Goal: Task Accomplishment & Management: Manage account settings

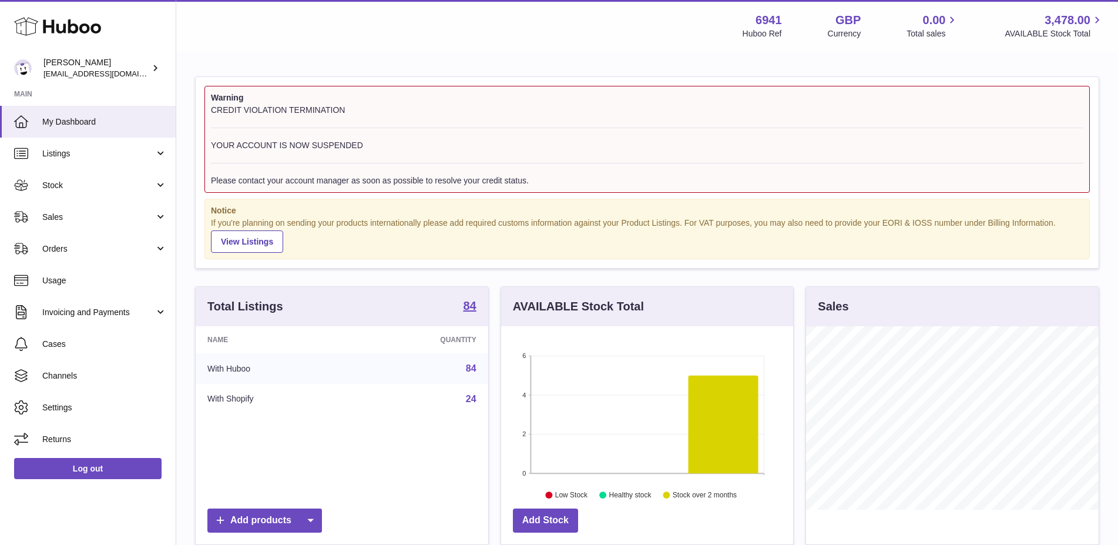
scroll to position [183, 293]
click at [1069, 31] on span "AVAILABLE Stock Total" at bounding box center [1053, 33] width 99 height 11
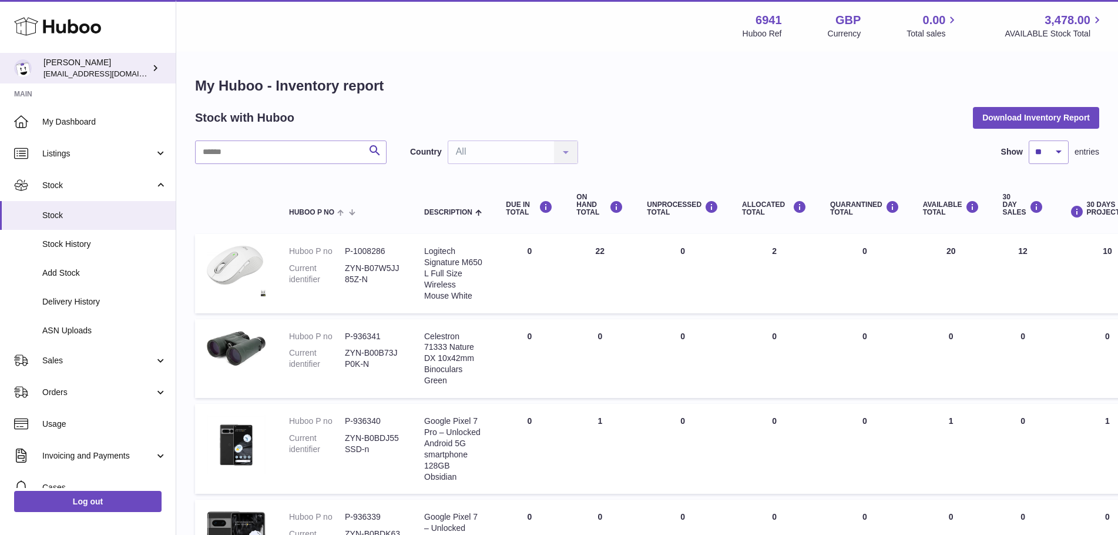
click at [99, 73] on span "[EMAIL_ADDRESS][DOMAIN_NAME]" at bounding box center [107, 73] width 129 height 9
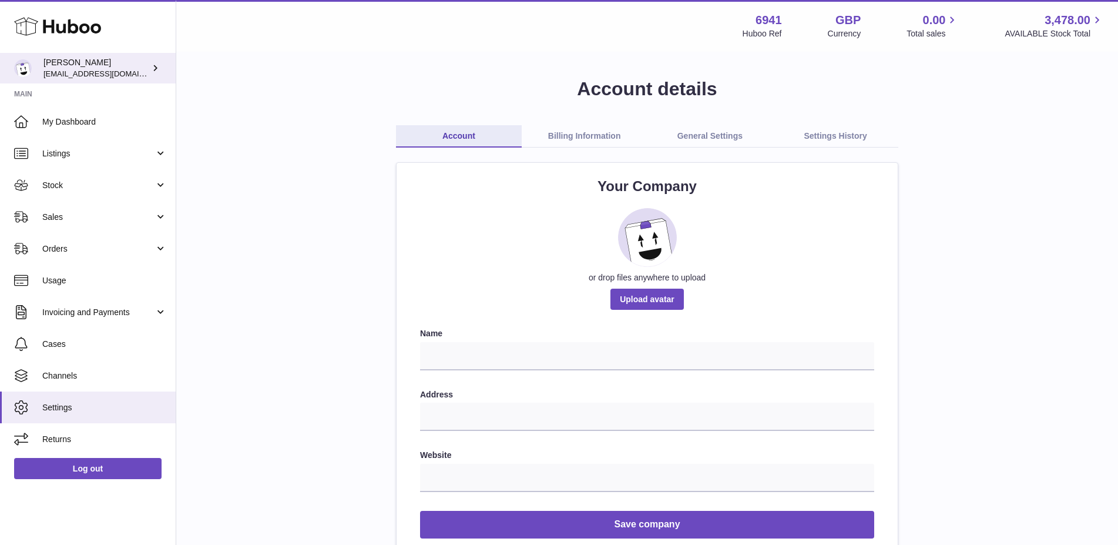
click at [26, 62] on img at bounding box center [23, 68] width 18 height 18
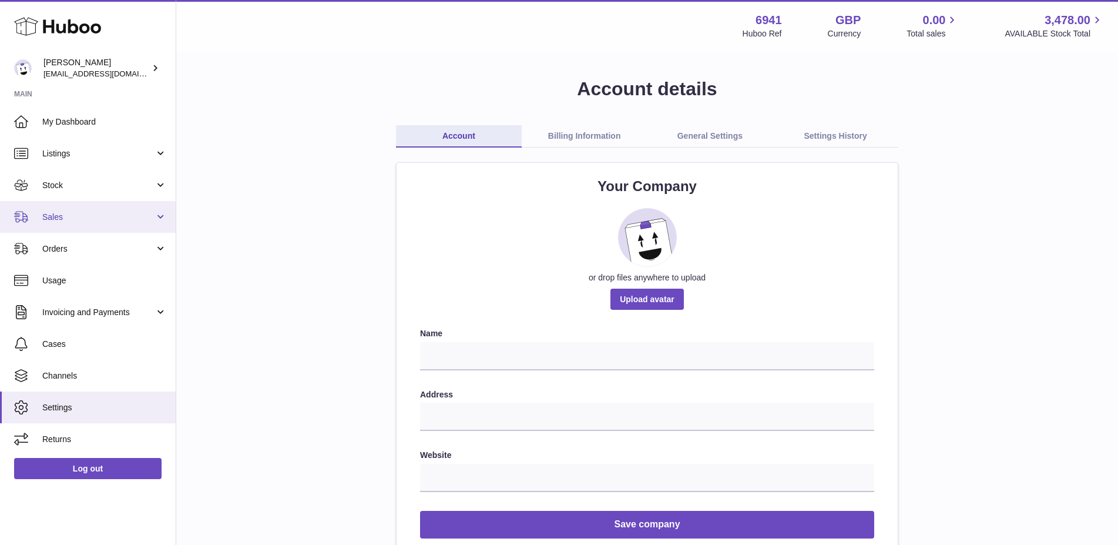
click at [78, 210] on link "Sales" at bounding box center [88, 217] width 176 height 32
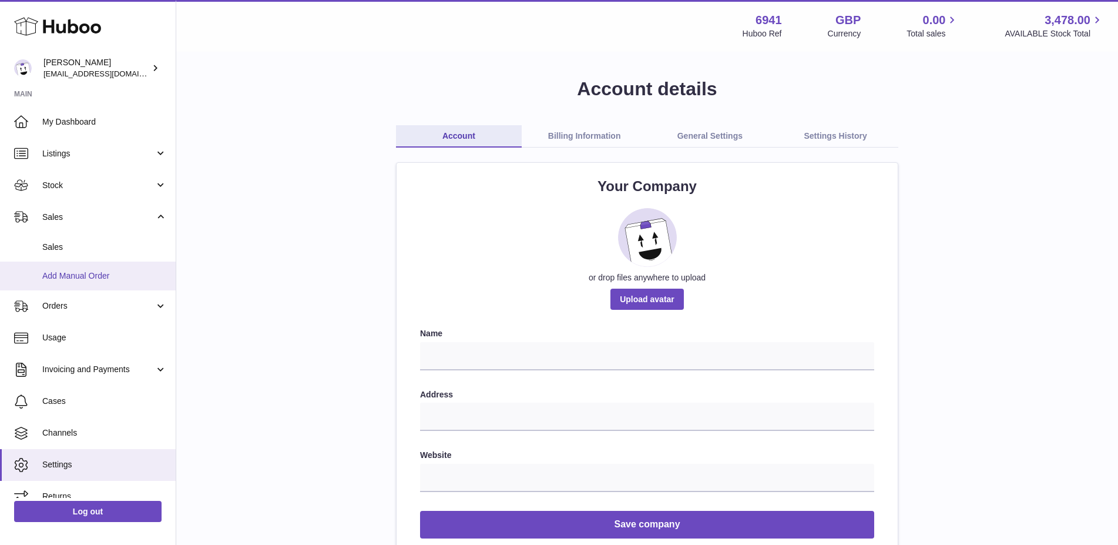
click at [88, 272] on span "Add Manual Order" at bounding box center [104, 275] width 125 height 11
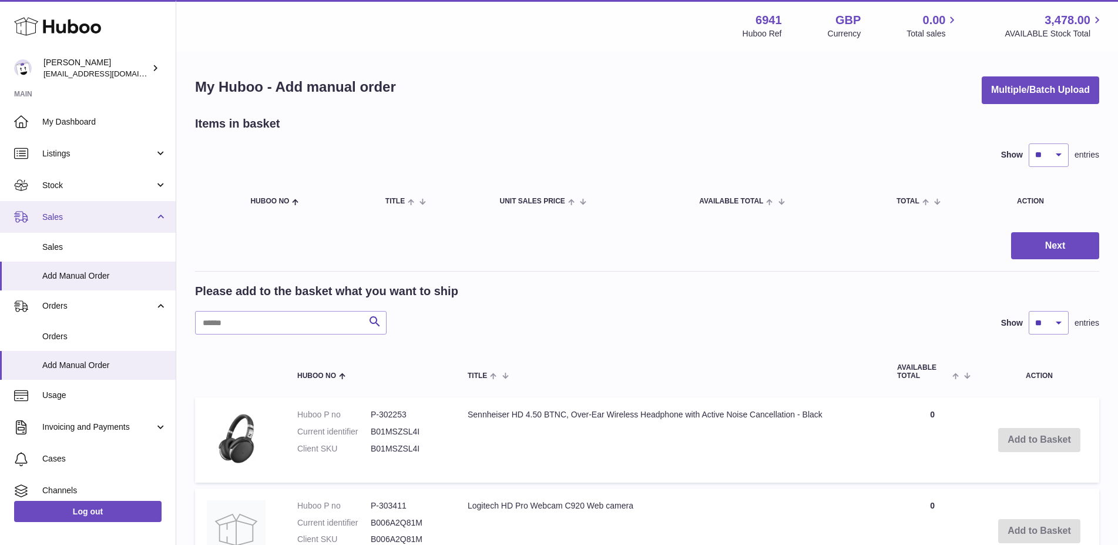
click at [97, 216] on span "Sales" at bounding box center [98, 216] width 112 height 11
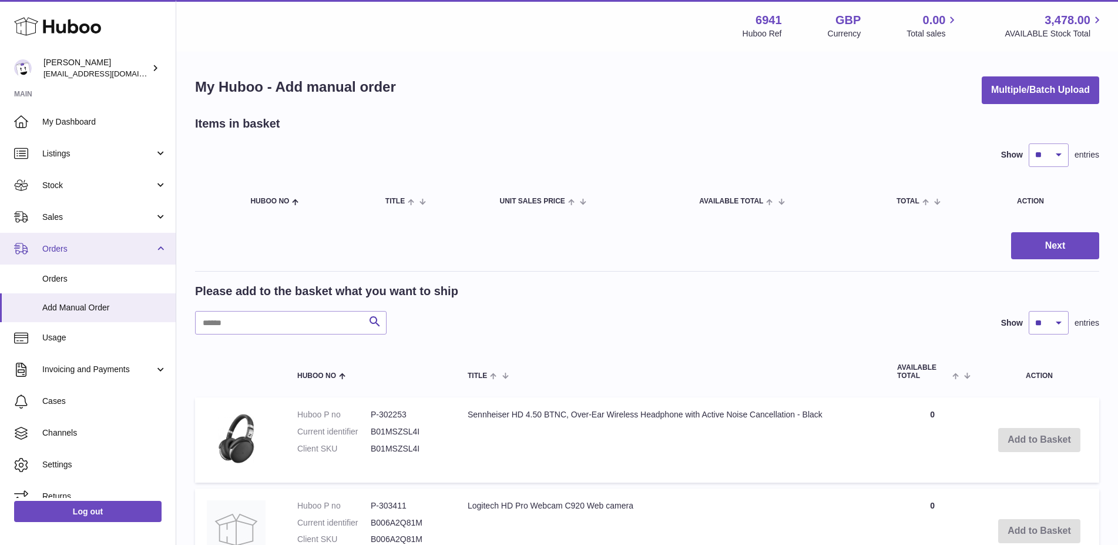
click at [103, 245] on span "Orders" at bounding box center [98, 248] width 112 height 11
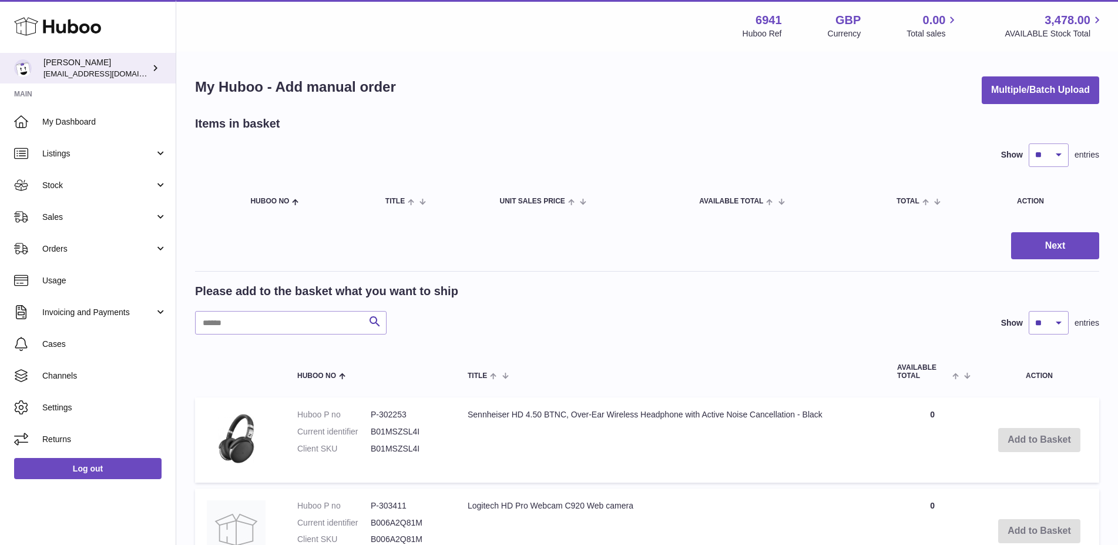
click at [57, 69] on div "[PERSON_NAME] [EMAIL_ADDRESS][DOMAIN_NAME]" at bounding box center [96, 68] width 106 height 22
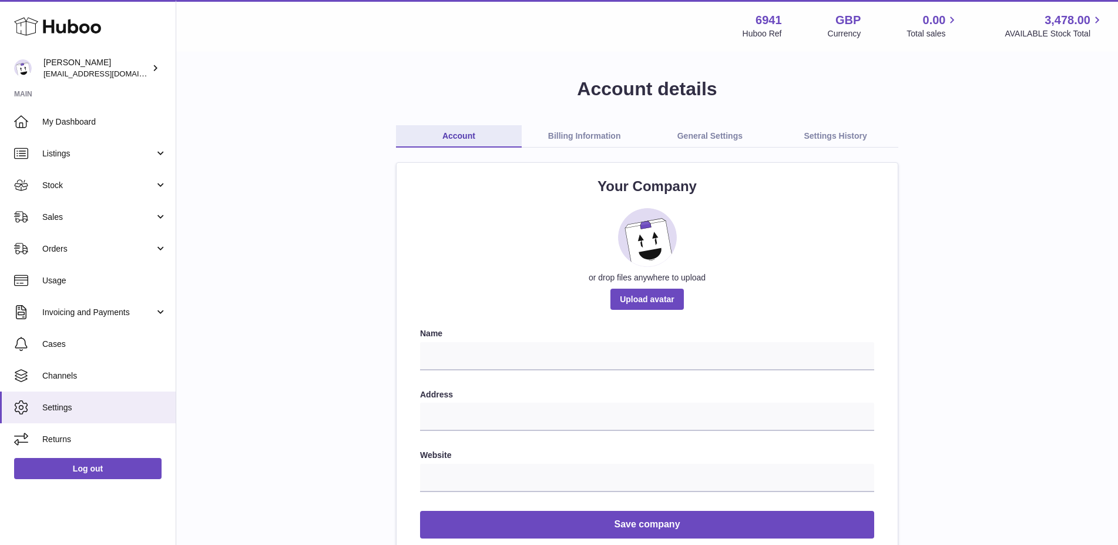
click at [66, 28] on icon at bounding box center [57, 26] width 87 height 23
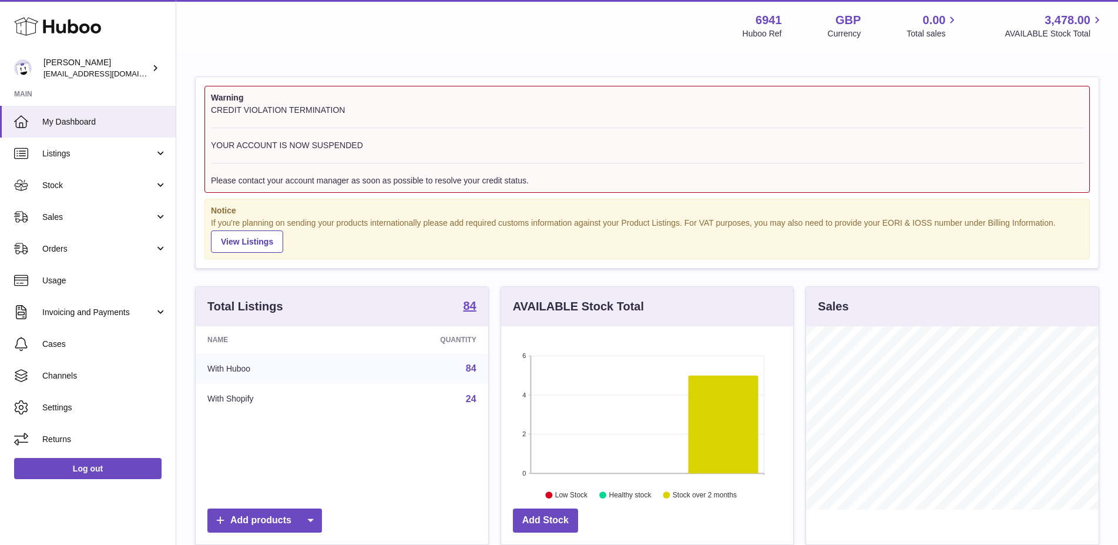
scroll to position [183, 293]
click at [70, 337] on link "Cases" at bounding box center [88, 344] width 176 height 32
click at [126, 123] on span "My Dashboard" at bounding box center [104, 121] width 125 height 11
click at [1072, 23] on span "3,478.00" at bounding box center [1067, 20] width 46 height 16
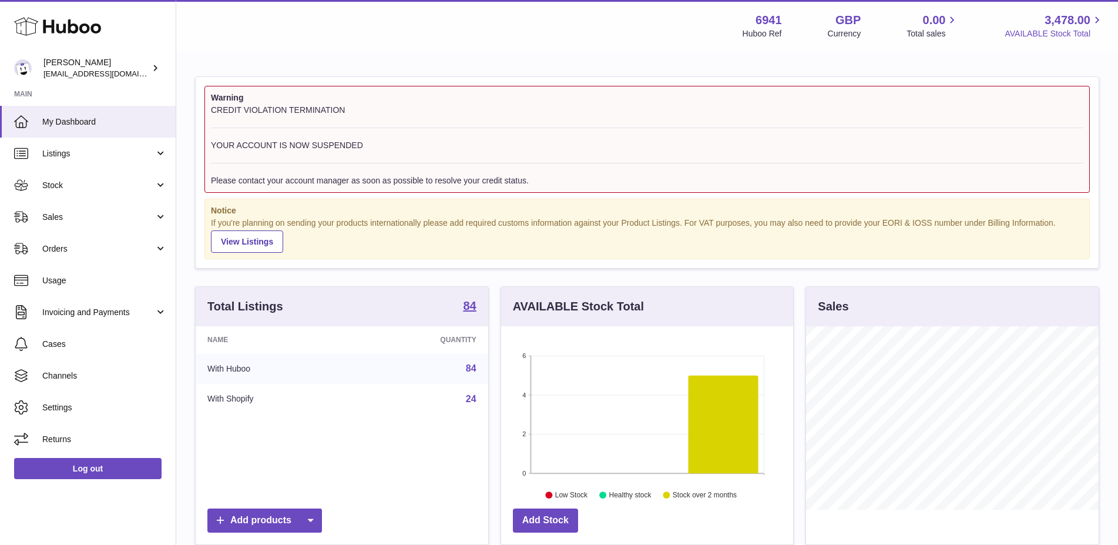
click at [1098, 19] on icon at bounding box center [1097, 21] width 14 height 14
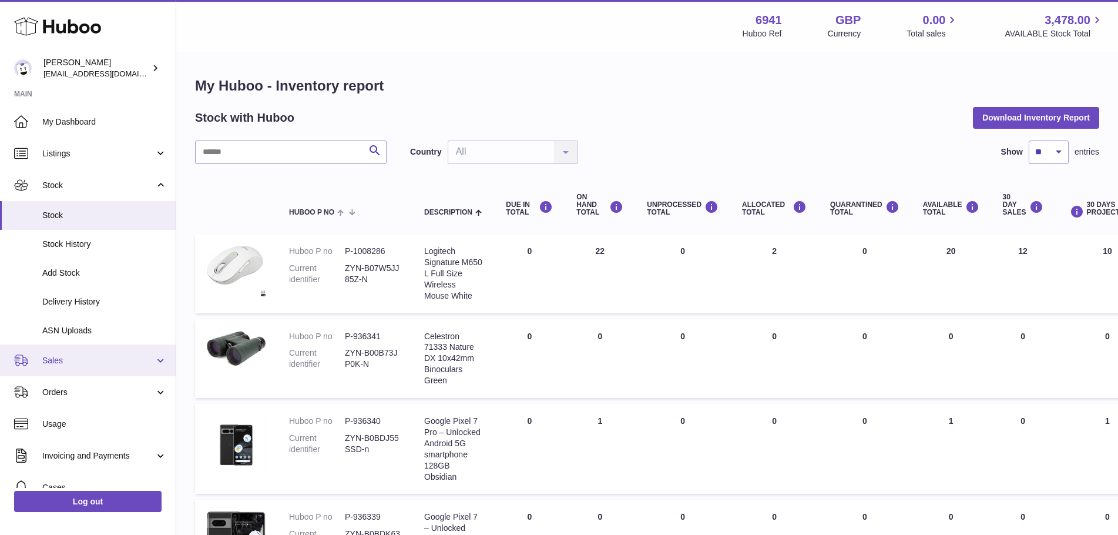
click at [112, 365] on link "Sales" at bounding box center [88, 360] width 176 height 32
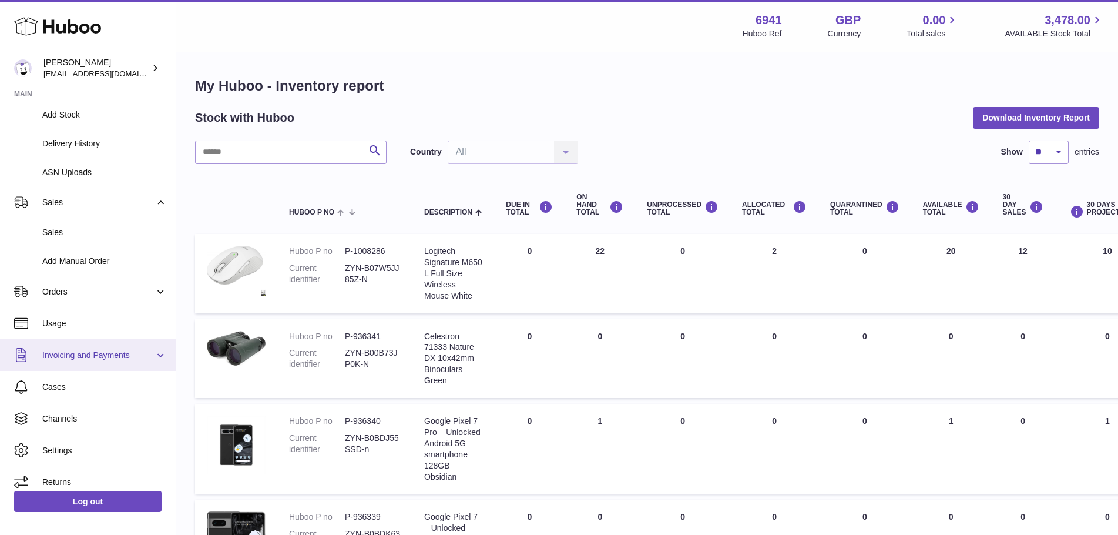
click at [115, 352] on span "Invoicing and Payments" at bounding box center [98, 355] width 112 height 11
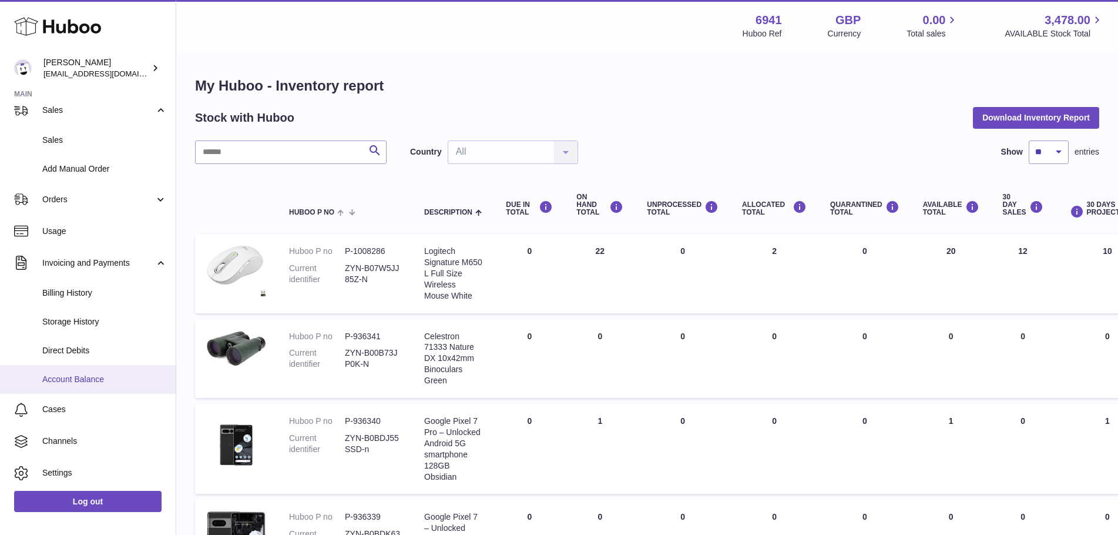
scroll to position [271, 0]
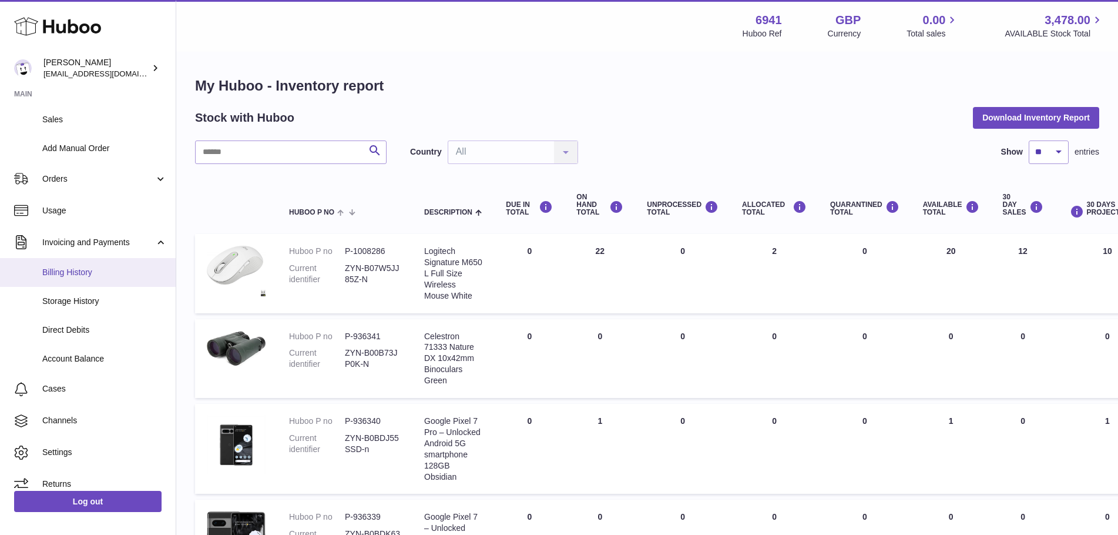
click at [76, 271] on span "Billing History" at bounding box center [104, 272] width 125 height 11
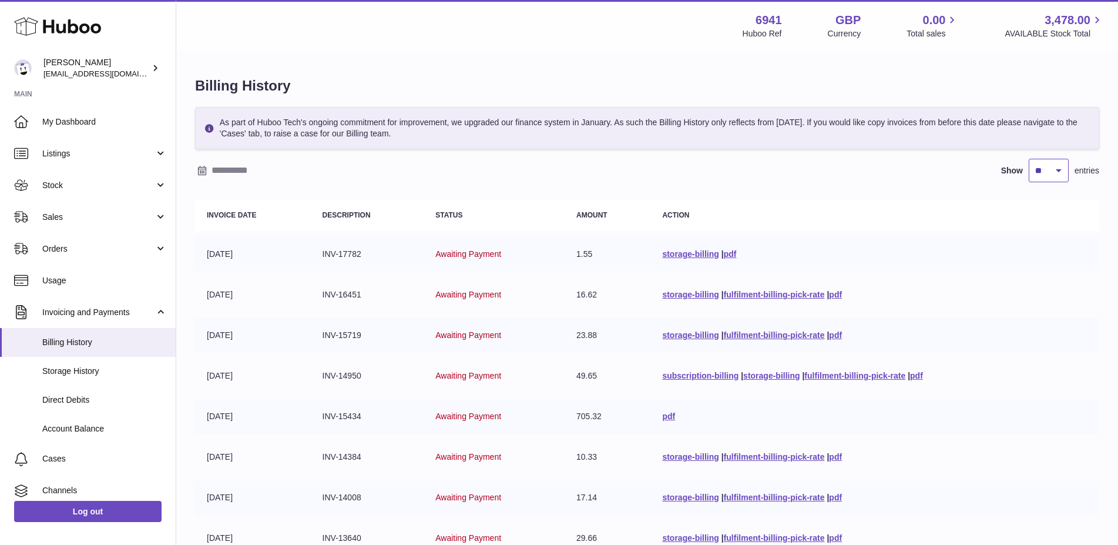
click at [1029, 159] on select "** ** ** ***" at bounding box center [1049, 170] width 40 height 23
select select "***"
click option "***" at bounding box center [0, 0] width 0 height 0
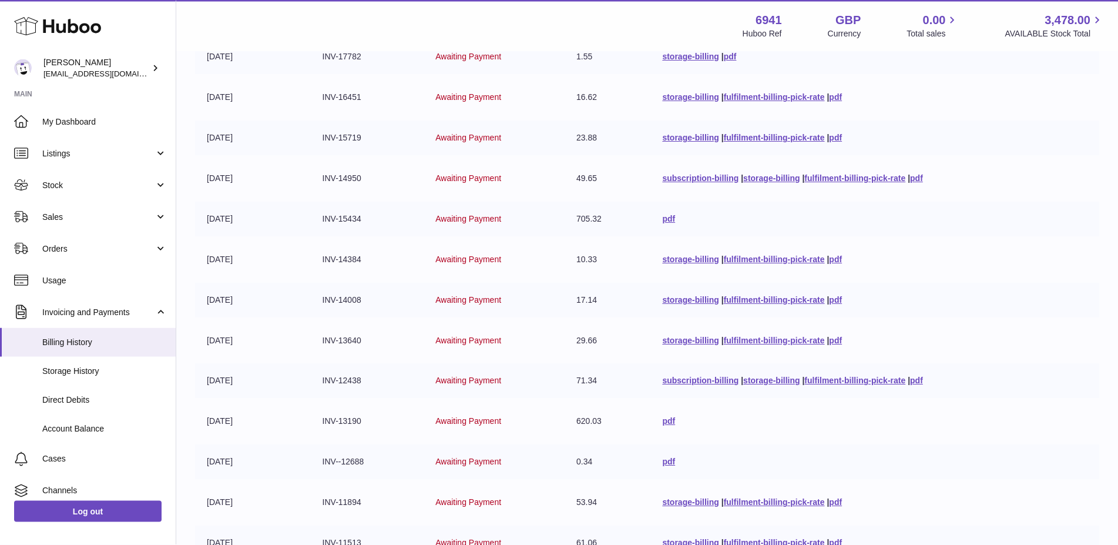
scroll to position [125, 0]
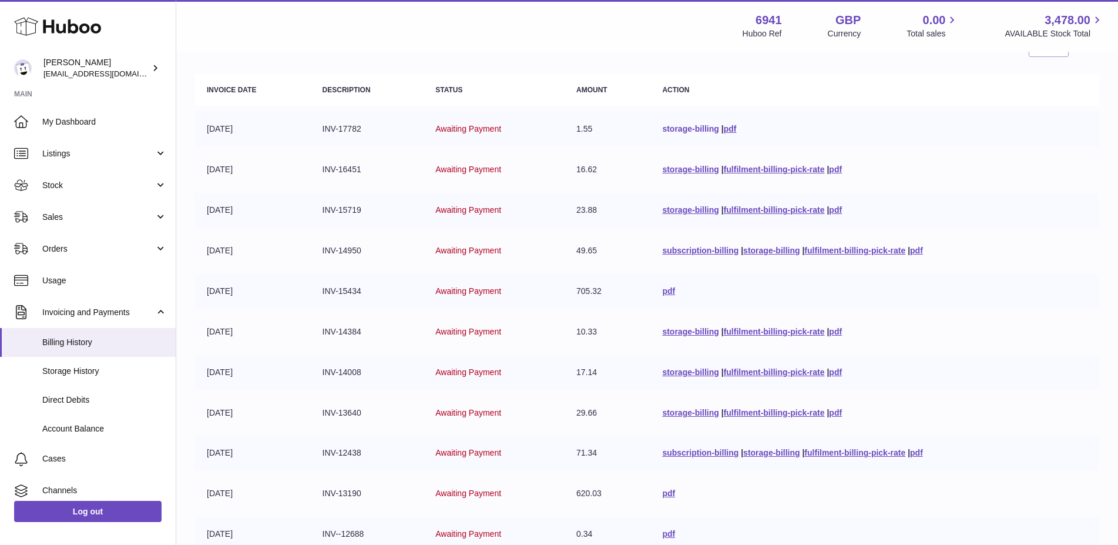
click at [715, 131] on link "storage-billing" at bounding box center [690, 128] width 56 height 9
click at [715, 125] on link "storage-billing" at bounding box center [690, 128] width 56 height 9
click at [711, 126] on link "storage-billing" at bounding box center [690, 128] width 56 height 9
click at [986, 235] on td "subscription-billing | storage-billing | fulfilment-billing-pick-rate | pdf" at bounding box center [874, 250] width 449 height 35
click at [1025, 154] on td "storage-billing | fulfilment-billing-pick-rate | pdf" at bounding box center [874, 169] width 449 height 35
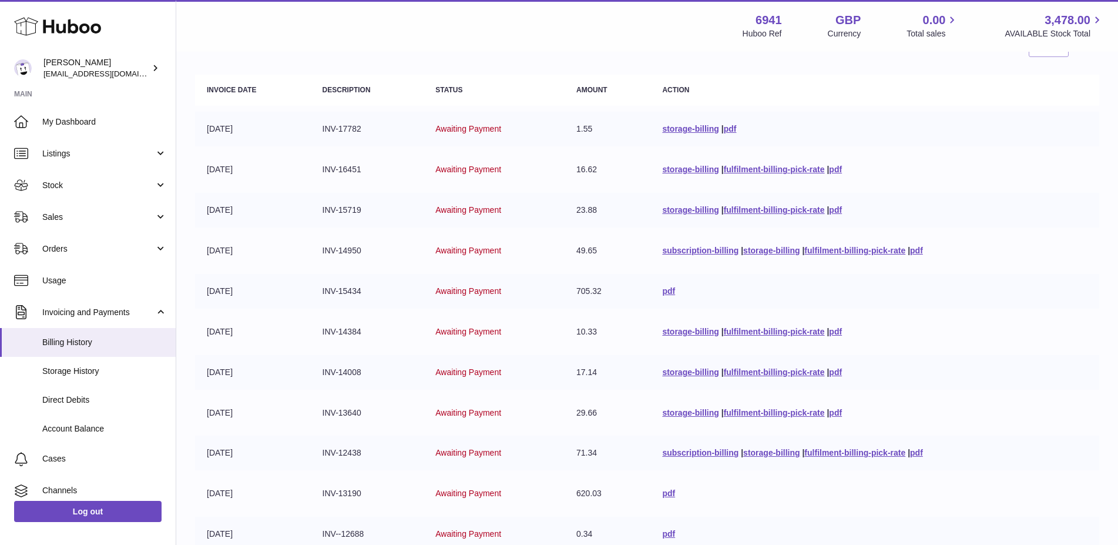
click at [918, 6] on div "Menu Huboo 6941 Huboo Ref GBP Currency 0.00 Total sales 3,478.00 AVAILABLE Stoc…" at bounding box center [647, 26] width 942 height 52
click at [886, 8] on div "Menu Huboo 6941 Huboo Ref GBP Currency 0.00 Total sales 3,478.00 AVAILABLE Stoc…" at bounding box center [647, 26] width 942 height 52
click at [984, 409] on td "storage-billing | fulfilment-billing-pick-rate | pdf" at bounding box center [874, 412] width 449 height 35
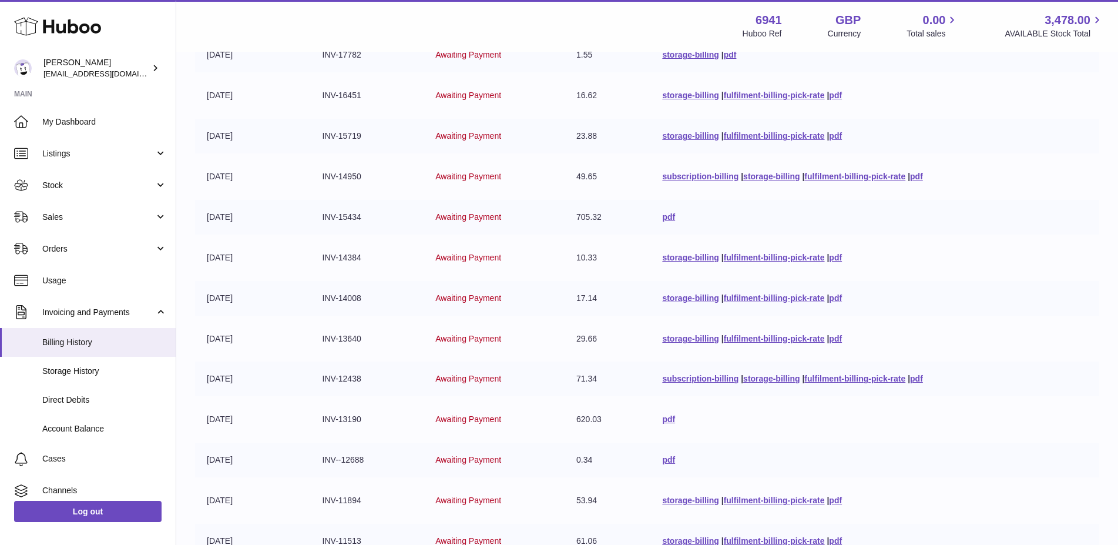
scroll to position [0, 0]
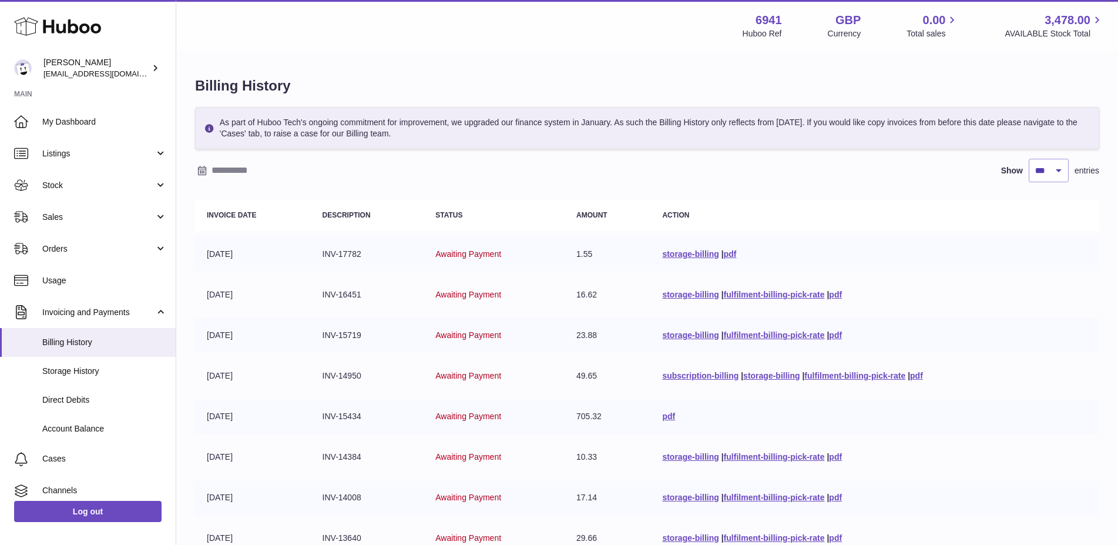
click at [1021, 321] on td "storage-billing | fulfilment-billing-pick-rate | pdf" at bounding box center [874, 335] width 449 height 35
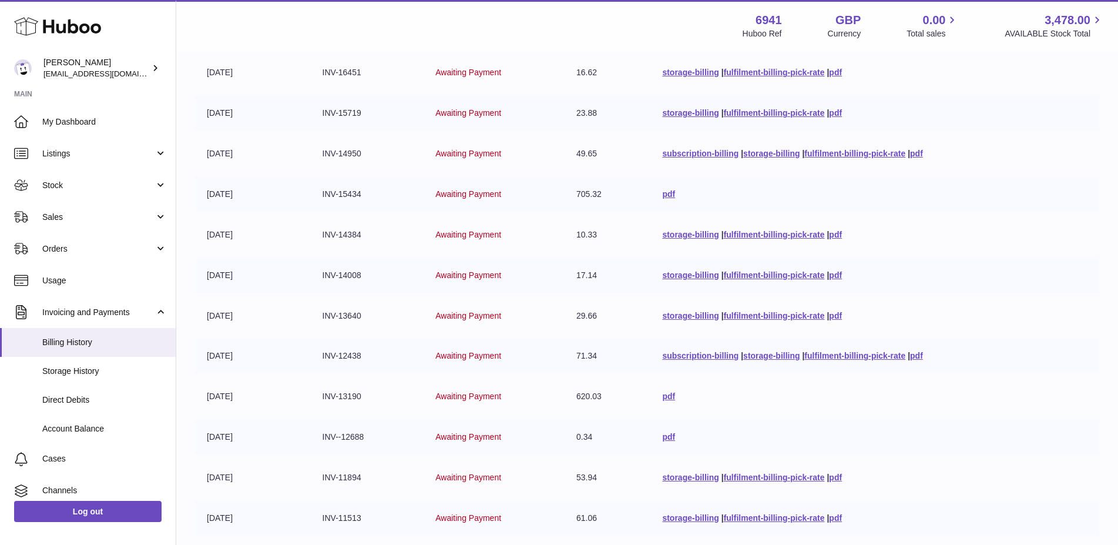
click at [915, 427] on td "pdf" at bounding box center [874, 436] width 449 height 35
